Goal: Information Seeking & Learning: Learn about a topic

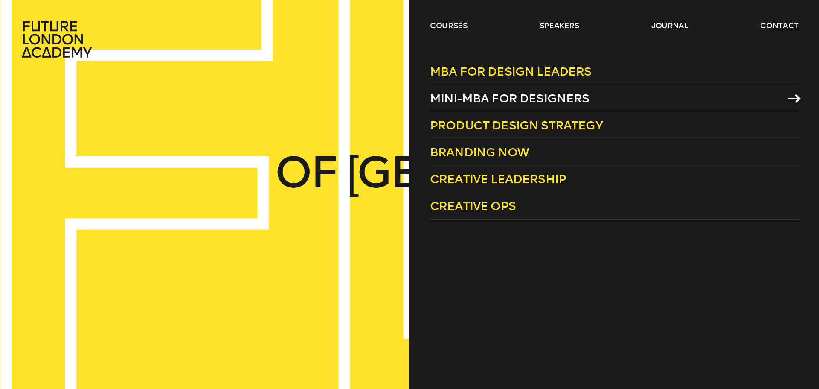
click at [552, 103] on span "Mini-MBA for Designers" at bounding box center [510, 98] width 160 height 14
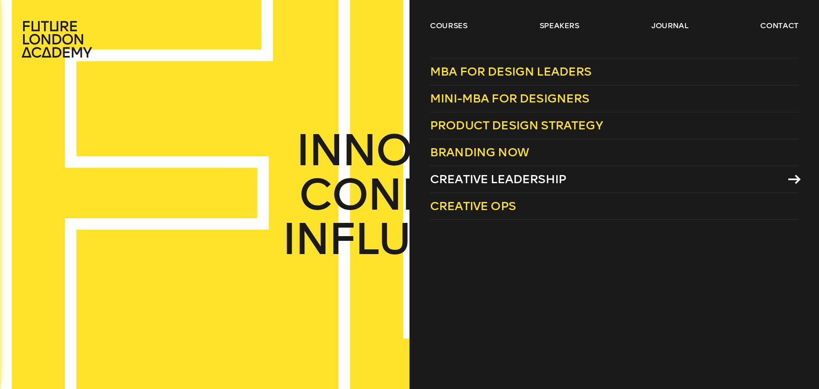
click at [457, 174] on span "Creative Leadership" at bounding box center [498, 179] width 136 height 14
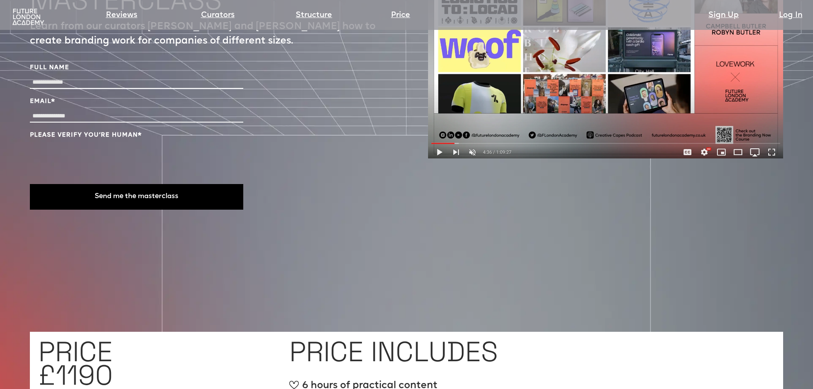
scroll to position [3328, 0]
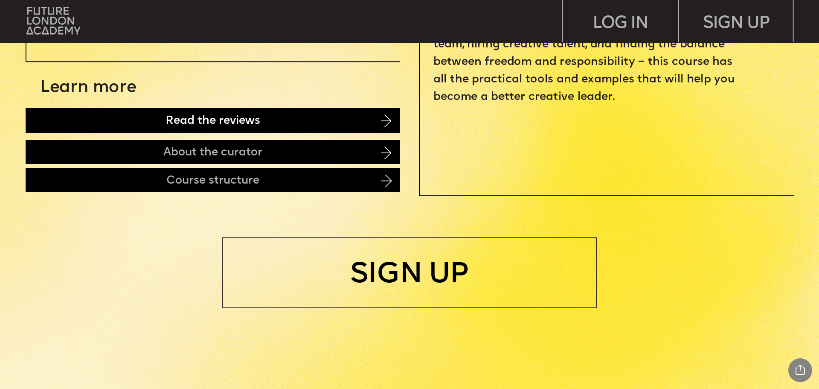
scroll to position [384, 0]
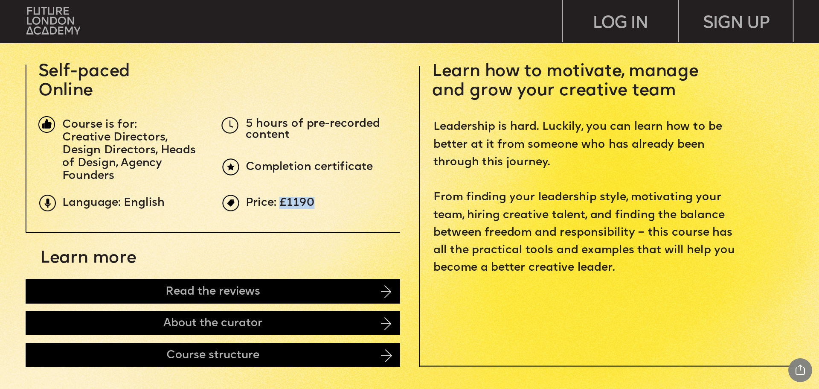
drag, startPoint x: 309, startPoint y: 204, endPoint x: 281, endPoint y: 203, distance: 27.8
click at [281, 203] on span "Price: £1190" at bounding box center [280, 203] width 69 height 12
copy span "£1190"
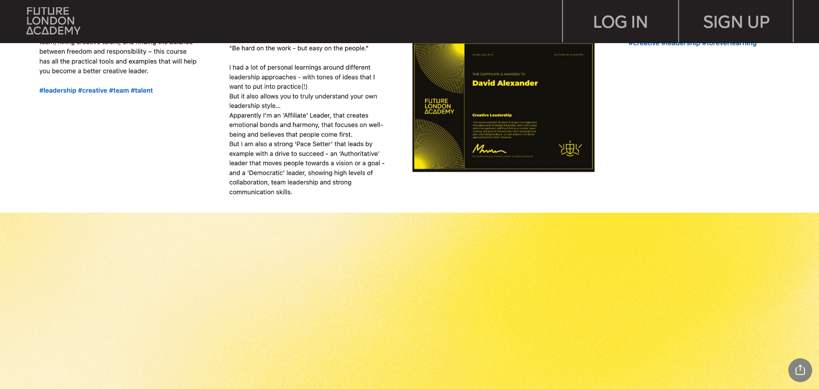
scroll to position [1109, 0]
